Goal: Task Accomplishment & Management: Complete application form

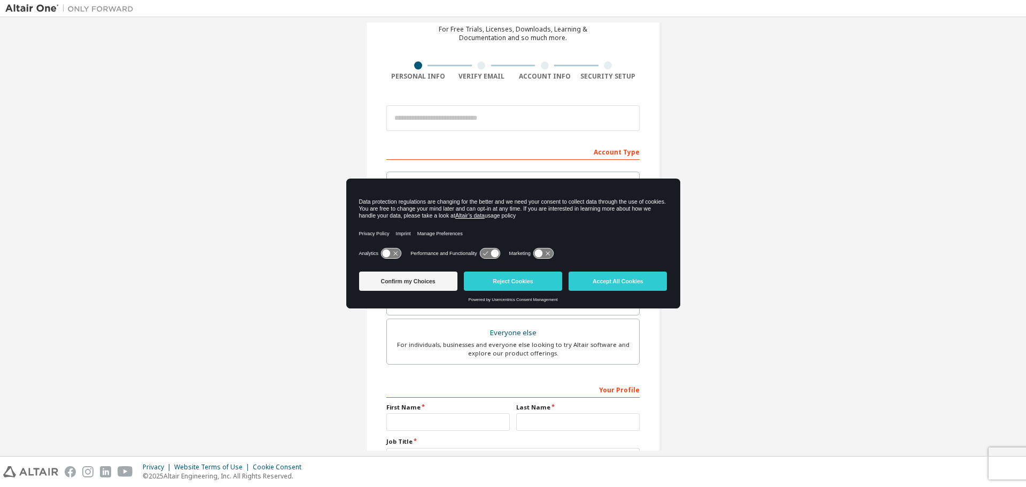
scroll to position [53, 0]
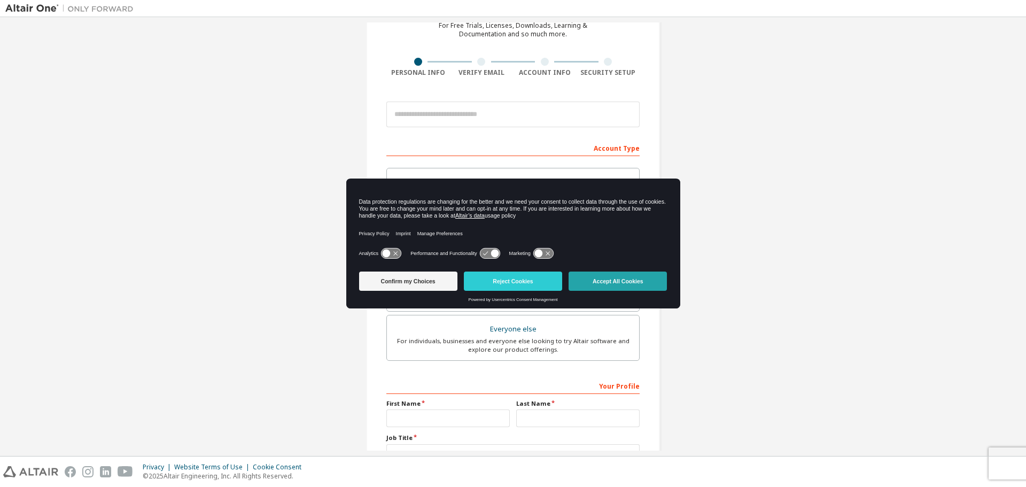
click at [628, 278] on button "Accept All Cookies" at bounding box center [617, 280] width 98 height 19
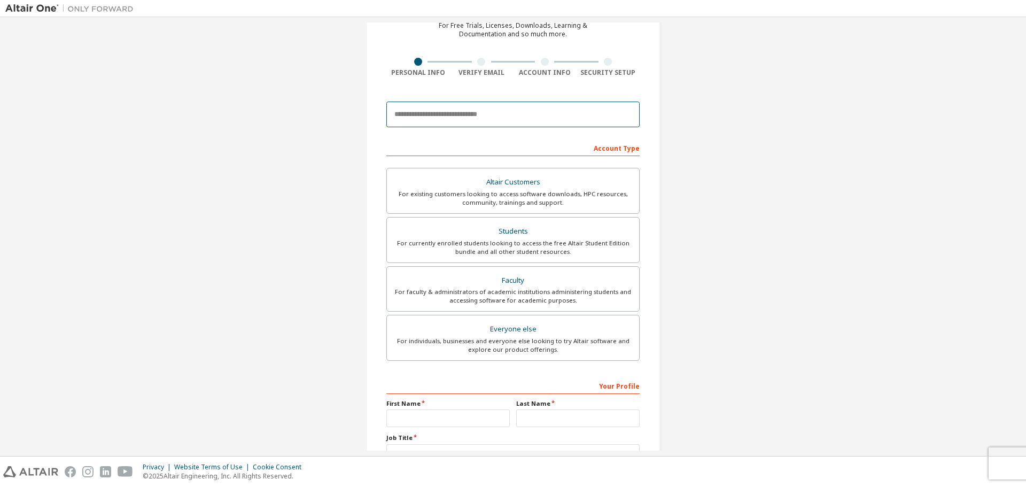
click at [462, 111] on input "email" at bounding box center [512, 114] width 253 height 26
click at [395, 109] on input "**********" at bounding box center [512, 114] width 253 height 26
type input "**********"
click at [714, 108] on div "**********" at bounding box center [512, 252] width 1015 height 566
drag, startPoint x: 928, startPoint y: 0, endPoint x: 769, endPoint y: 173, distance: 234.8
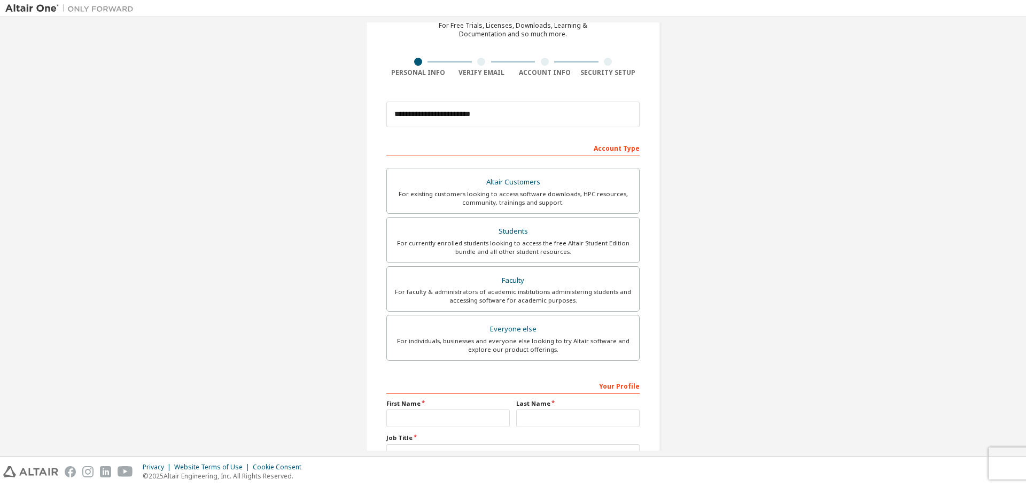
click at [769, 173] on div "**********" at bounding box center [512, 252] width 1015 height 566
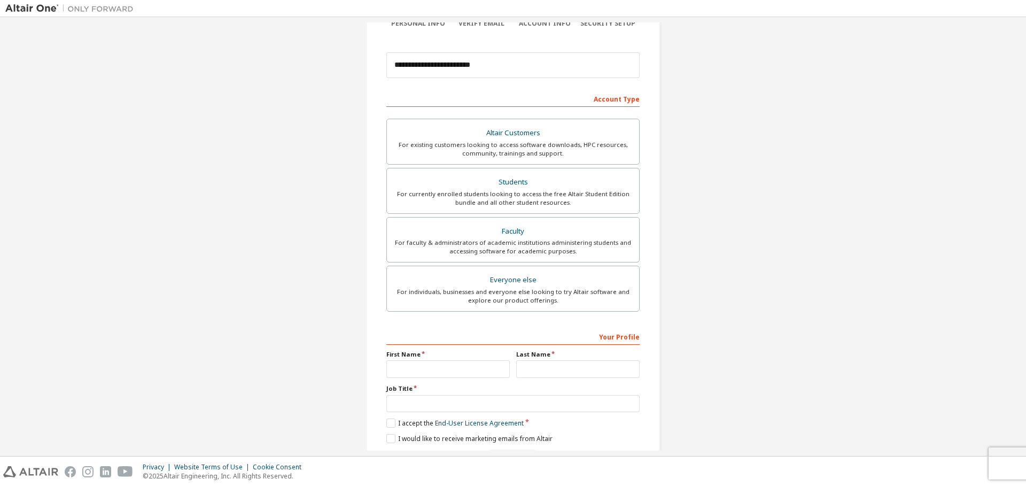
scroll to position [107, 0]
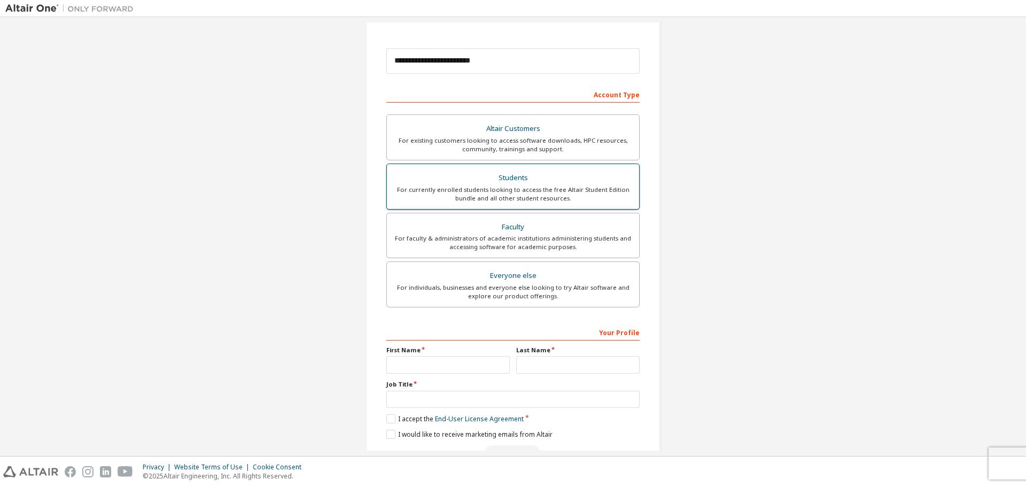
click at [544, 192] on div "For currently enrolled students looking to access the free Altair Student Editi…" at bounding box center [512, 193] width 239 height 17
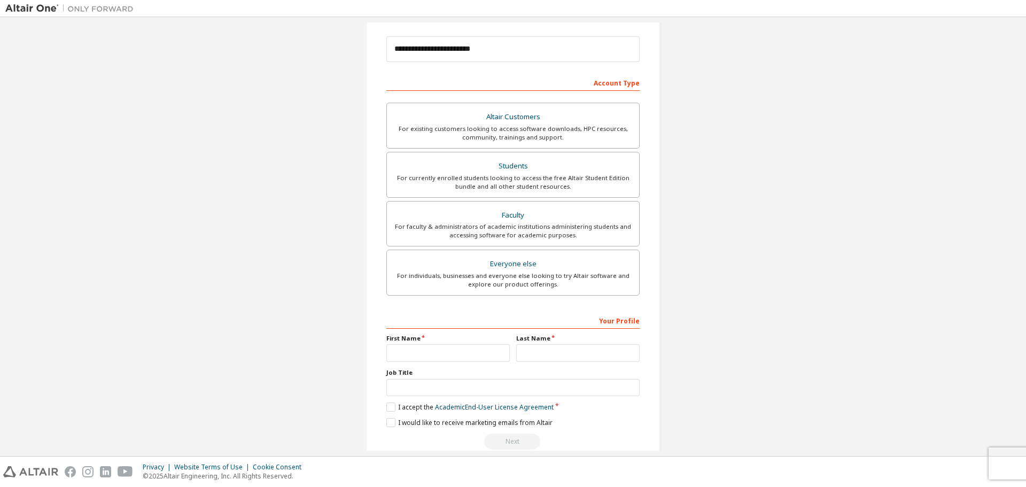
scroll to position [138, 0]
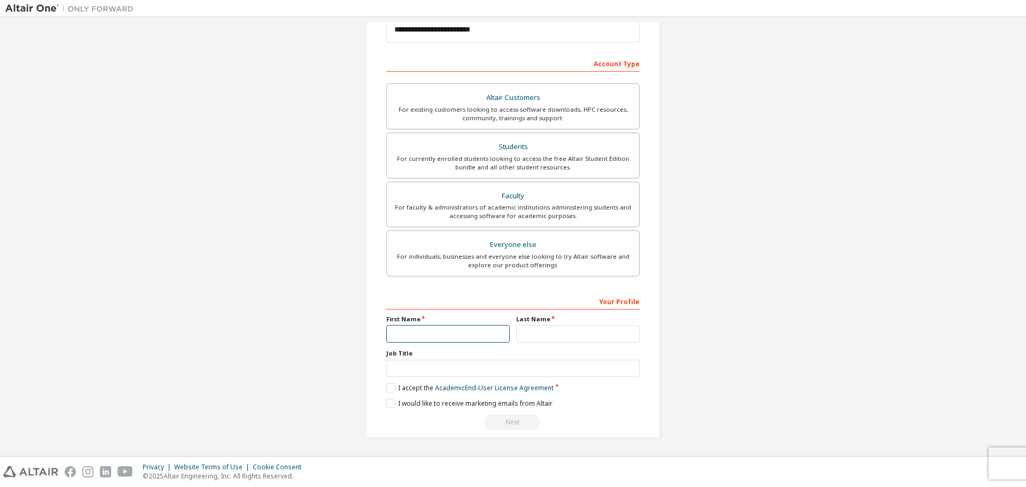
click at [457, 329] on input "text" at bounding box center [447, 334] width 123 height 18
type input "**"
type input "*"
click at [409, 363] on input "text" at bounding box center [512, 369] width 253 height 18
click at [386, 387] on label "I accept the Academic End-User License Agreement" at bounding box center [469, 387] width 167 height 9
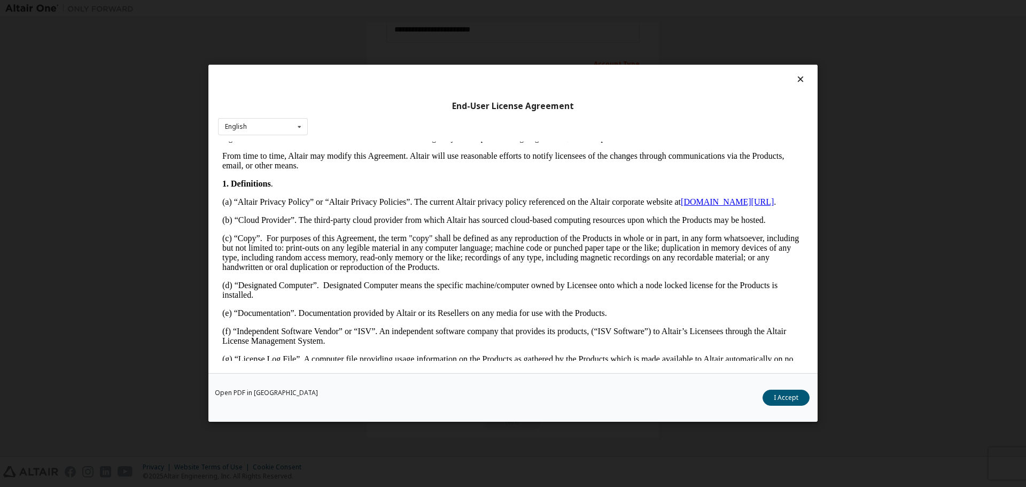
scroll to position [214, 0]
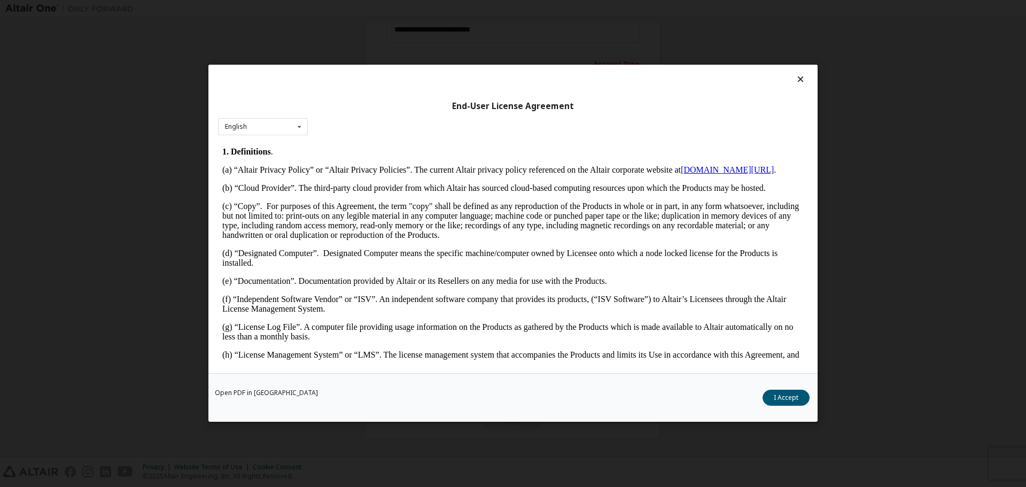
click at [294, 139] on div "End-User License Agreement English English" at bounding box center [512, 219] width 609 height 308
click at [295, 127] on icon at bounding box center [299, 127] width 13 height 17
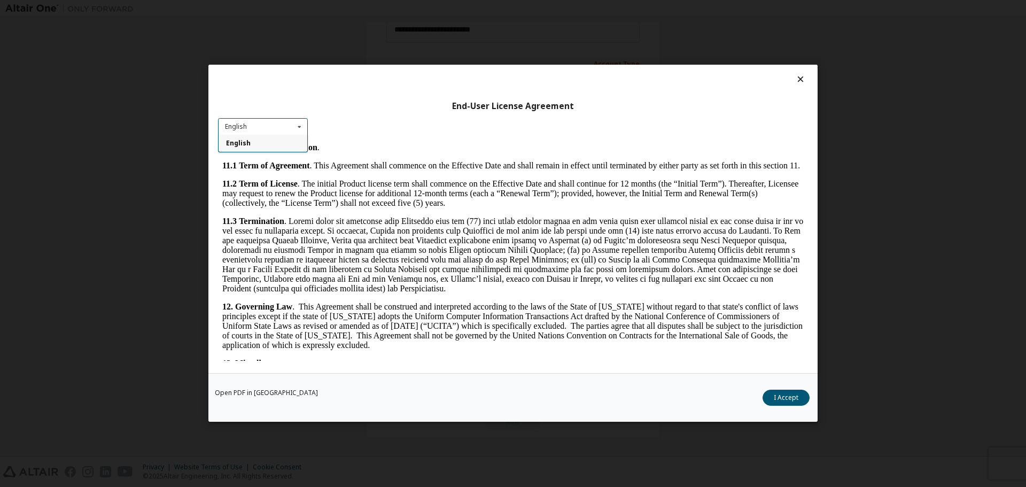
scroll to position [1611, 0]
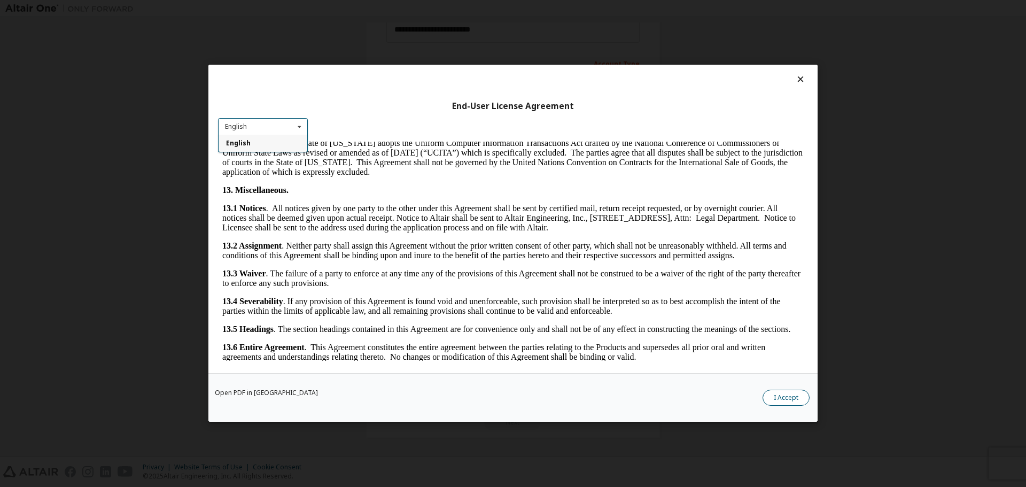
click at [785, 392] on button "I Accept" at bounding box center [785, 398] width 47 height 16
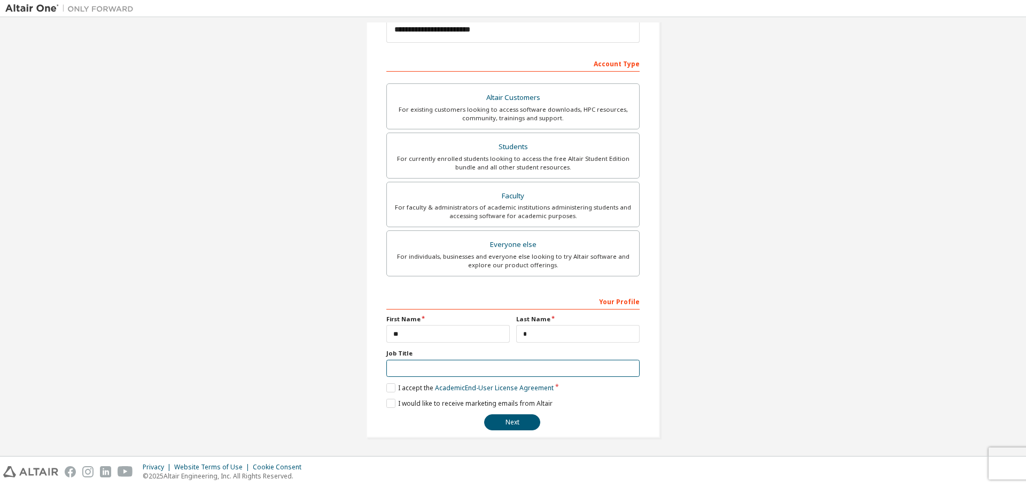
click at [483, 371] on input "text" at bounding box center [512, 369] width 253 height 18
click at [505, 419] on button "Next" at bounding box center [512, 422] width 56 height 16
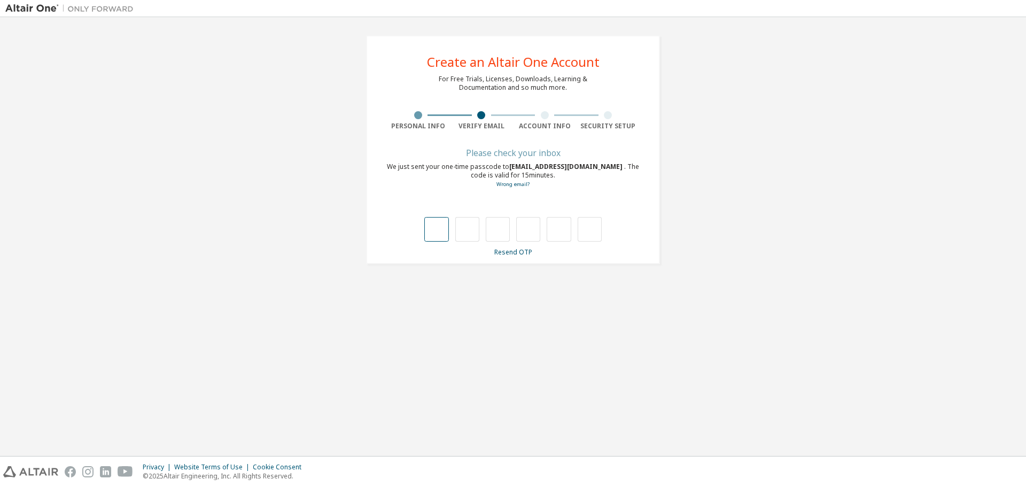
type input "*"
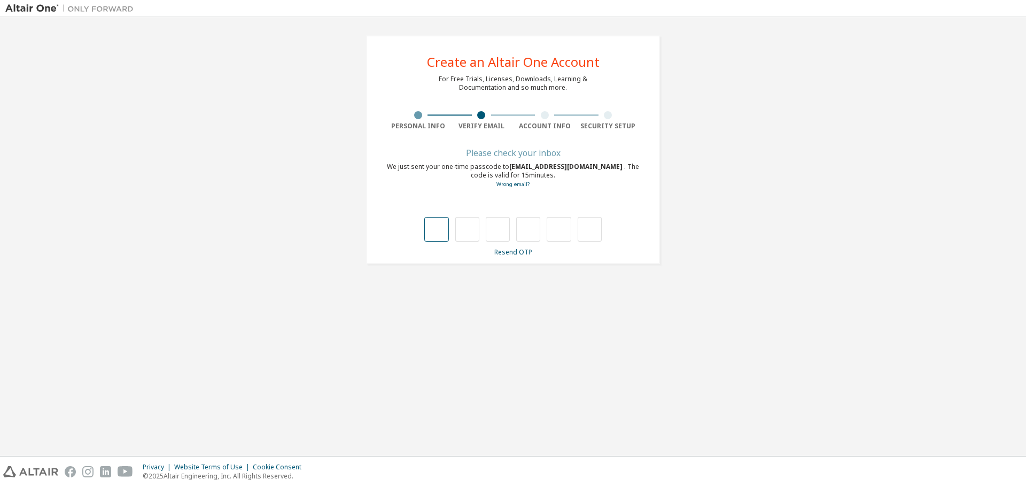
type input "*"
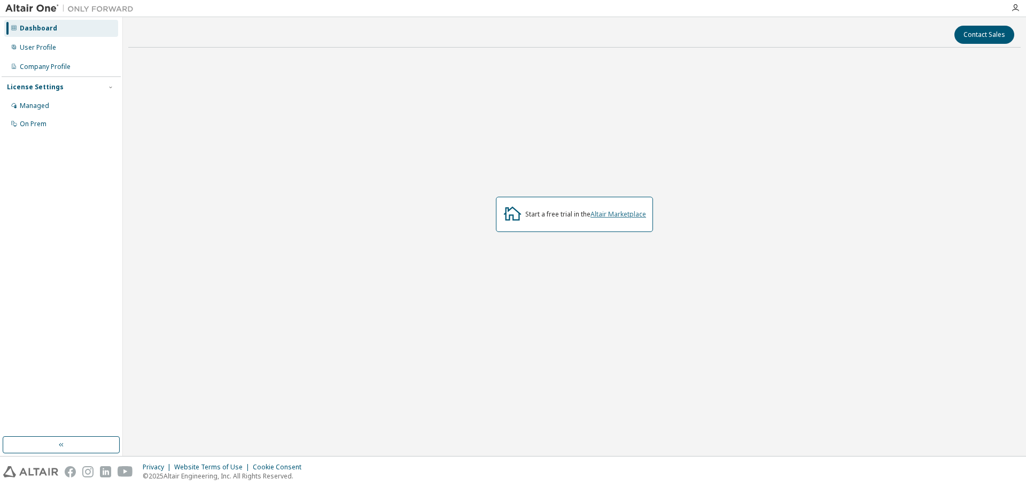
click at [607, 218] on link "Altair Marketplace" at bounding box center [618, 213] width 56 height 9
